Goal: Task Accomplishment & Management: Complete application form

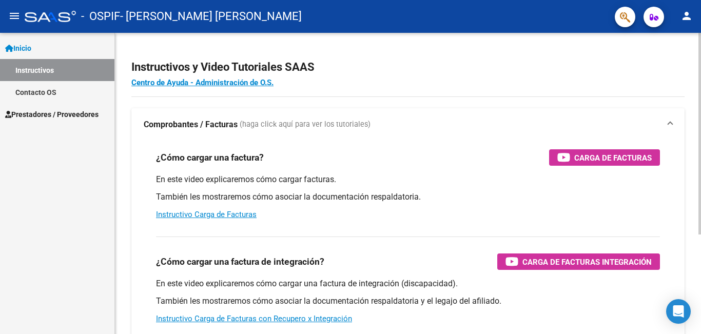
click at [608, 199] on p "También les mostraremos cómo asociar la documentación respaldatoria." at bounding box center [408, 196] width 504 height 11
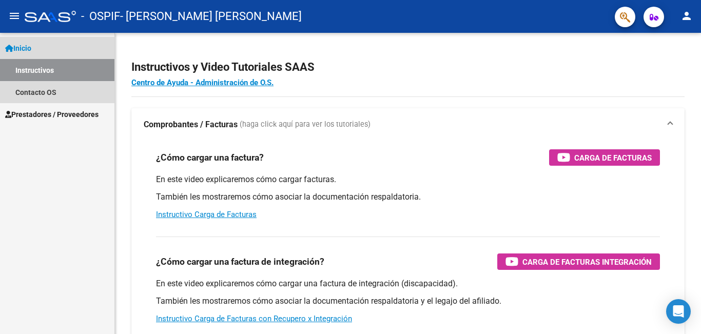
click at [26, 47] on span "Inicio" at bounding box center [18, 48] width 26 height 11
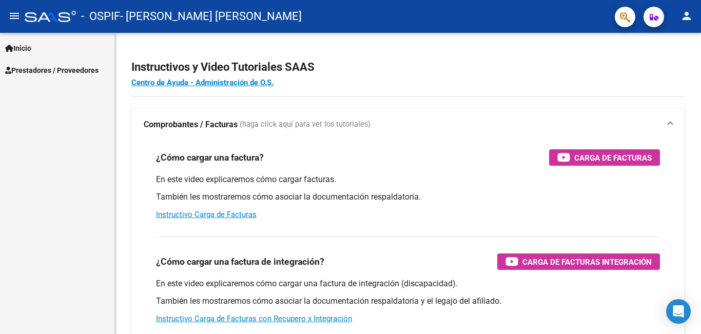
click at [41, 69] on span "Prestadores / Proveedores" at bounding box center [51, 70] width 93 height 11
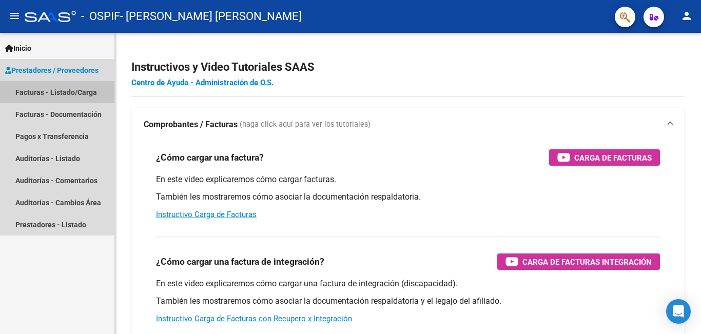
click at [55, 93] on link "Facturas - Listado/Carga" at bounding box center [57, 92] width 114 height 22
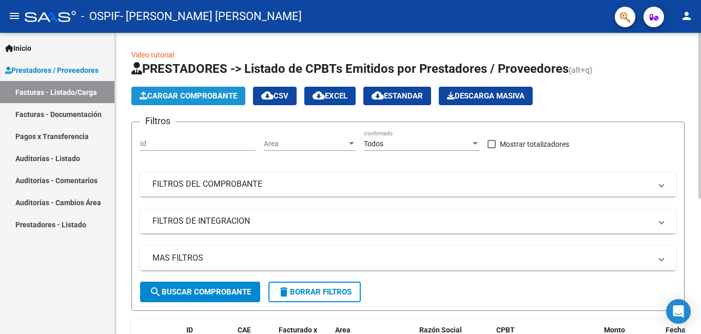
click at [202, 93] on span "Cargar Comprobante" at bounding box center [189, 95] width 98 height 9
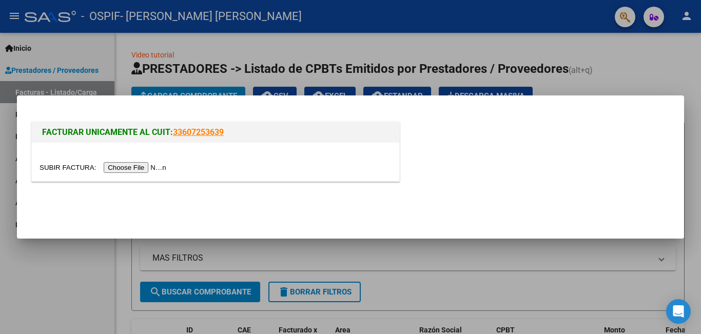
click at [148, 165] on input "file" at bounding box center [105, 167] width 130 height 11
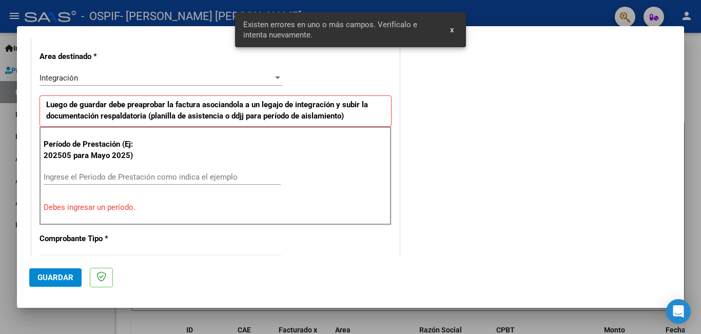
scroll to position [249, 0]
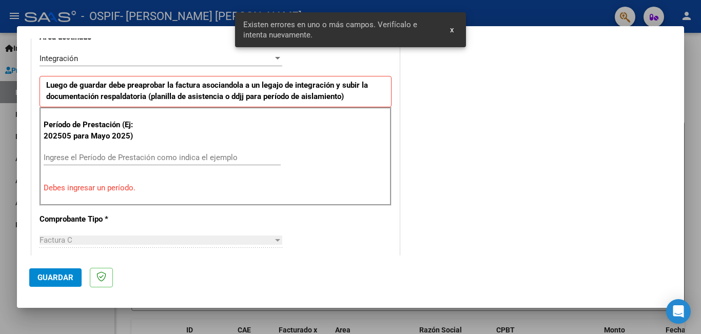
click at [179, 45] on div "CUIT * 27-36591982-3 Ingresar CUIT ANALISIS PRESTADOR [PERSON_NAME] [PERSON_NAM…" at bounding box center [215, 317] width 367 height 799
click at [112, 157] on input "Ingrese el Período de Prestación como indica el ejemplo" at bounding box center [162, 157] width 237 height 9
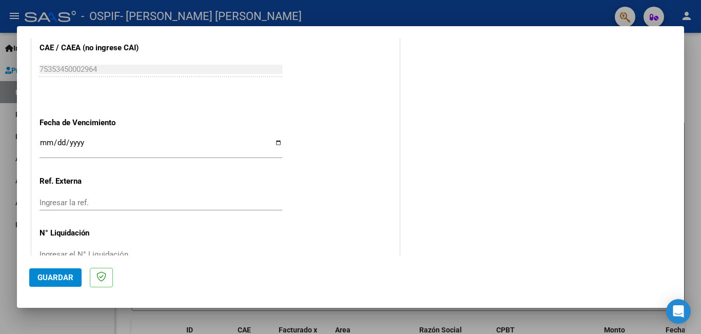
scroll to position [686, 0]
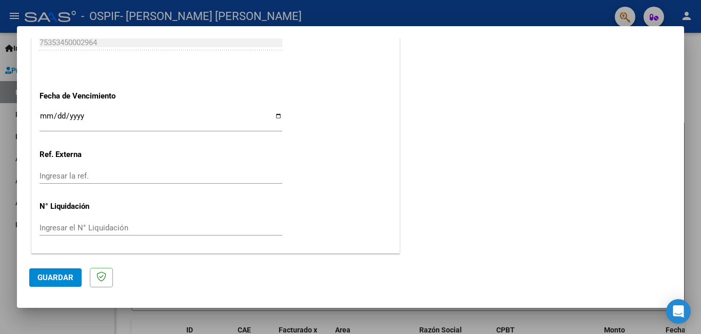
type input "202508"
click at [275, 118] on input "Ingresar la fecha" at bounding box center [161, 120] width 243 height 16
type input "[DATE]"
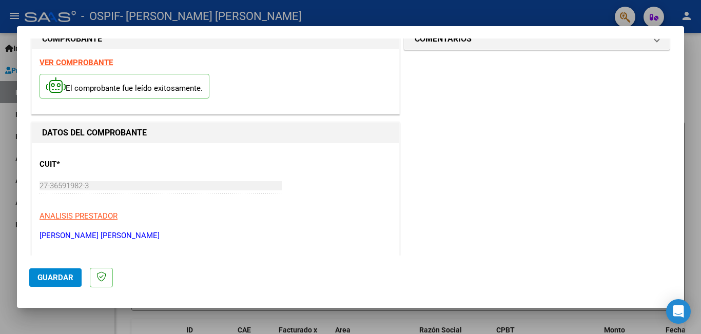
scroll to position [0, 0]
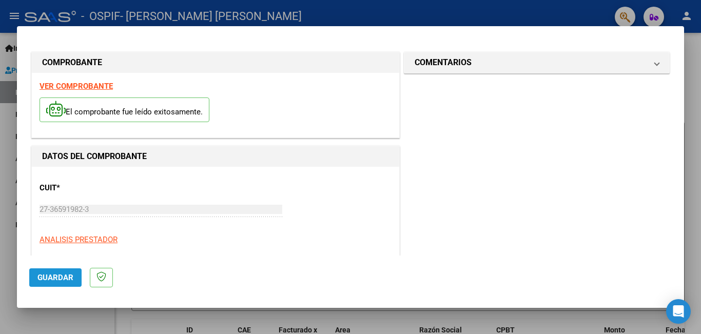
click at [70, 283] on button "Guardar" at bounding box center [55, 277] width 52 height 18
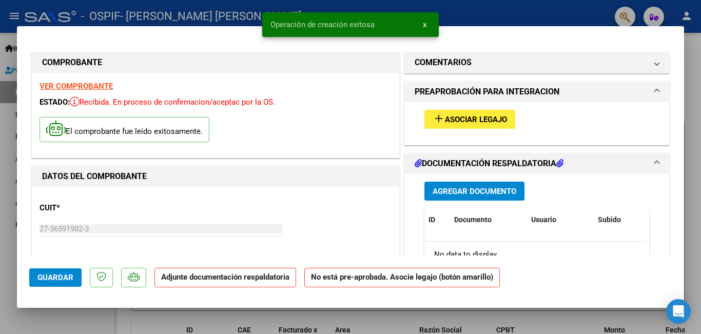
click at [458, 121] on span "Asociar Legajo" at bounding box center [476, 119] width 62 height 9
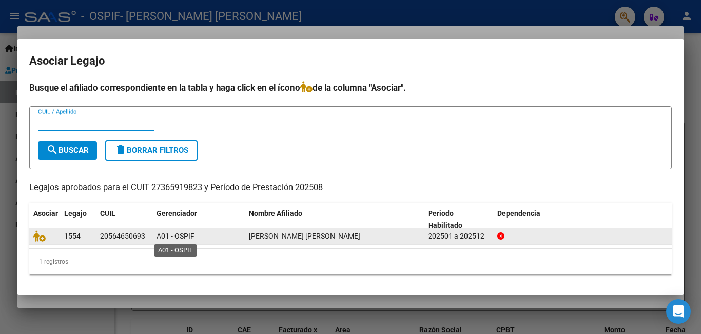
click at [160, 236] on span "A01 - OSPIF" at bounding box center [176, 236] width 38 height 8
click at [119, 235] on div "20564650693" at bounding box center [122, 236] width 45 height 12
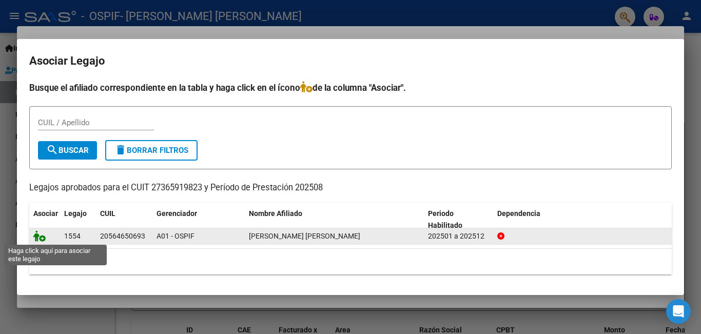
click at [38, 238] on icon at bounding box center [39, 235] width 12 height 11
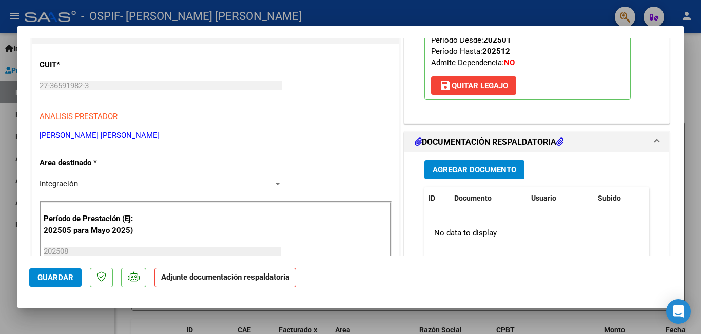
scroll to position [154, 0]
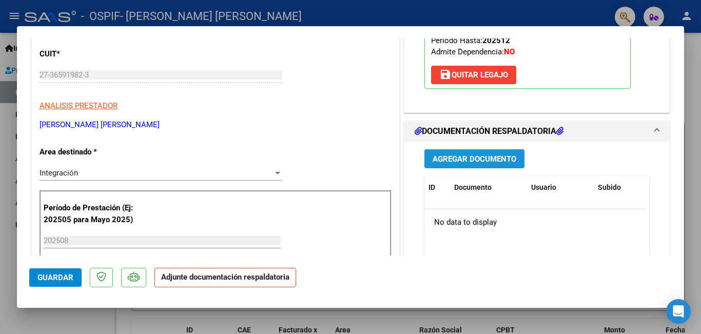
click at [471, 158] on span "Agregar Documento" at bounding box center [475, 158] width 84 height 9
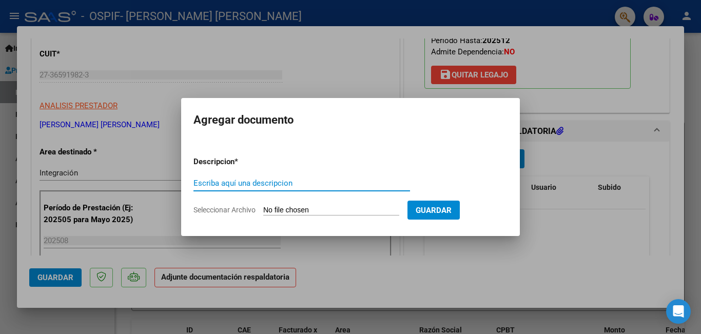
click at [271, 183] on input "Escriba aquí una descripcion" at bounding box center [301, 183] width 217 height 9
drag, startPoint x: 271, startPoint y: 183, endPoint x: 235, endPoint y: 179, distance: 37.2
click at [236, 188] on div "Escriba aquí una descripcion" at bounding box center [301, 183] width 217 height 15
type input "f"
type input "Factura"
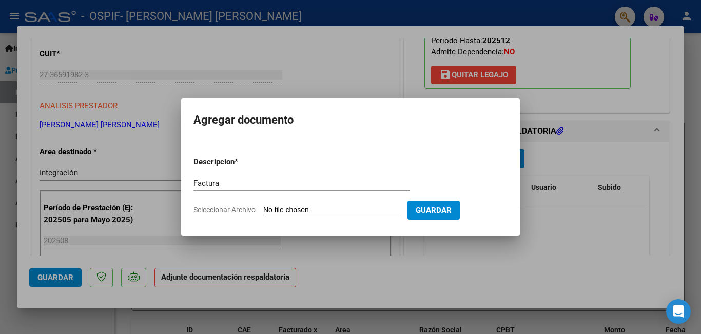
click at [333, 212] on input "Seleccionar Archivo" at bounding box center [331, 211] width 136 height 10
type input "C:\fakepath\Factura [PERSON_NAME][DATE].pdf"
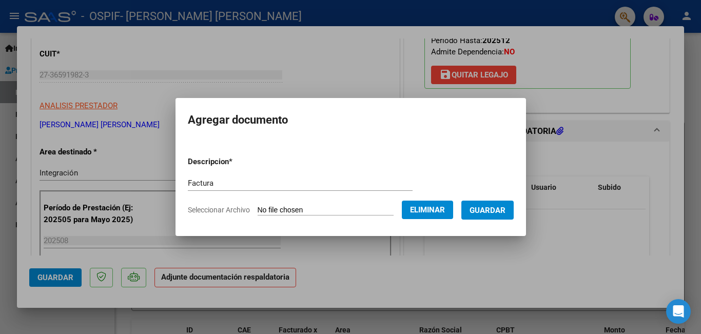
click at [487, 218] on button "Guardar" at bounding box center [487, 210] width 52 height 19
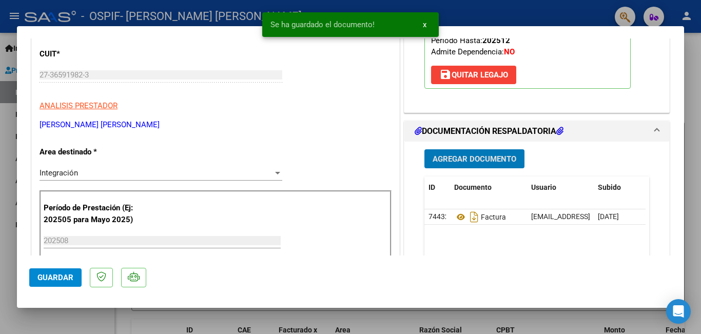
click at [484, 159] on span "Agregar Documento" at bounding box center [475, 158] width 84 height 9
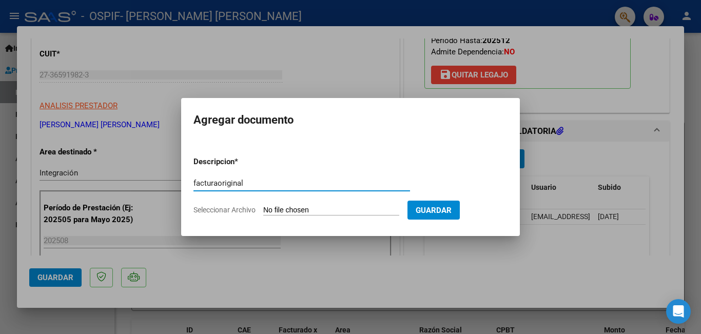
click at [217, 184] on input "facturaoriginal" at bounding box center [301, 183] width 217 height 9
click at [198, 183] on input "factura original" at bounding box center [301, 183] width 217 height 9
type input "Factura original"
click at [340, 208] on input "Seleccionar Archivo" at bounding box center [331, 211] width 136 height 10
type input "C:\fakepath\27365919823_011_00001_00000801.pdf"
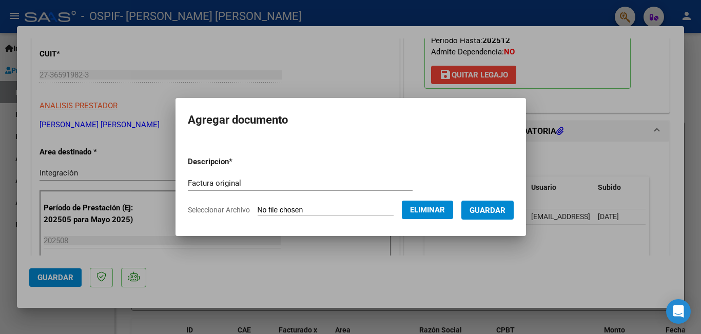
click at [504, 208] on span "Guardar" at bounding box center [488, 210] width 36 height 9
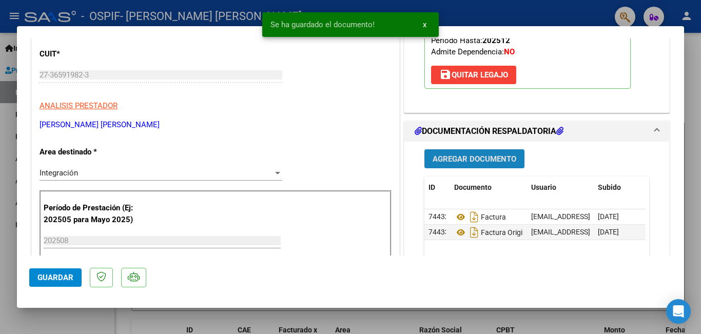
click at [481, 159] on span "Agregar Documento" at bounding box center [475, 158] width 84 height 9
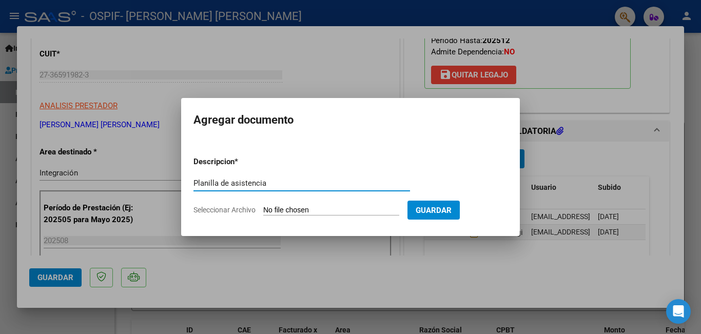
type input "Planilla de asistencia"
click at [329, 209] on input "Seleccionar Archivo" at bounding box center [331, 211] width 136 height 10
type input "C:\fakepath\Asistencia [PERSON_NAME][DATE].pdf"
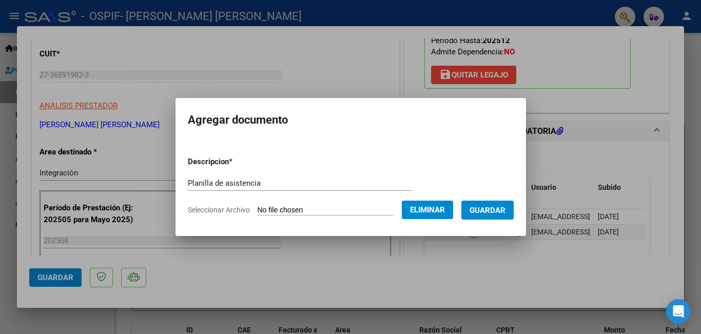
click at [495, 212] on span "Guardar" at bounding box center [488, 210] width 36 height 9
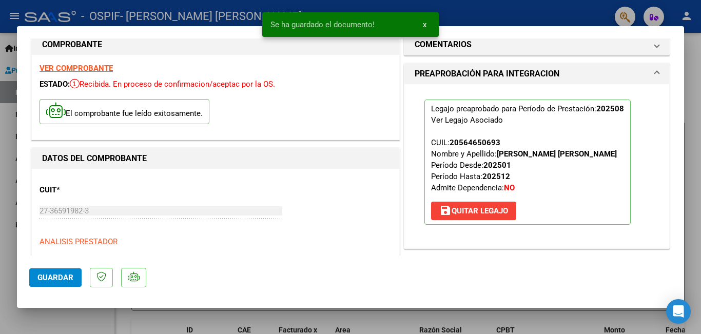
scroll to position [0, 0]
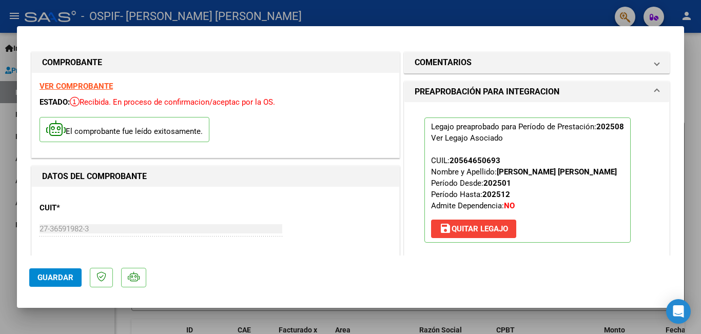
click at [69, 279] on span "Guardar" at bounding box center [55, 277] width 36 height 9
click at [63, 278] on span "Guardar" at bounding box center [55, 277] width 36 height 9
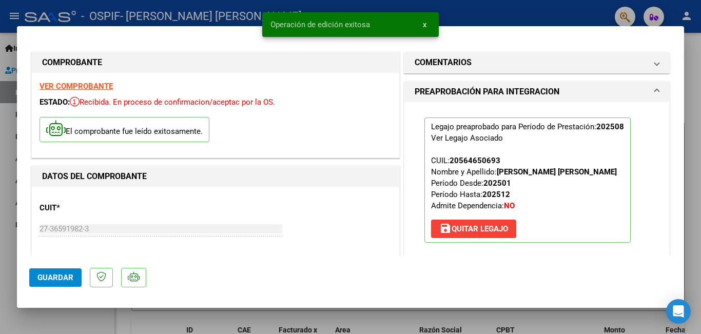
click at [497, 10] on div at bounding box center [350, 167] width 701 height 334
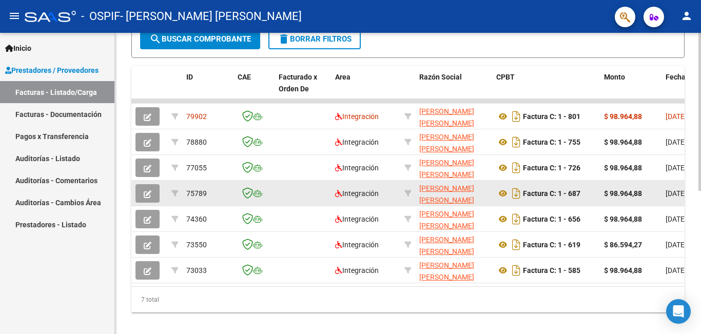
scroll to position [273, 0]
